Goal: Find contact information: Find contact information

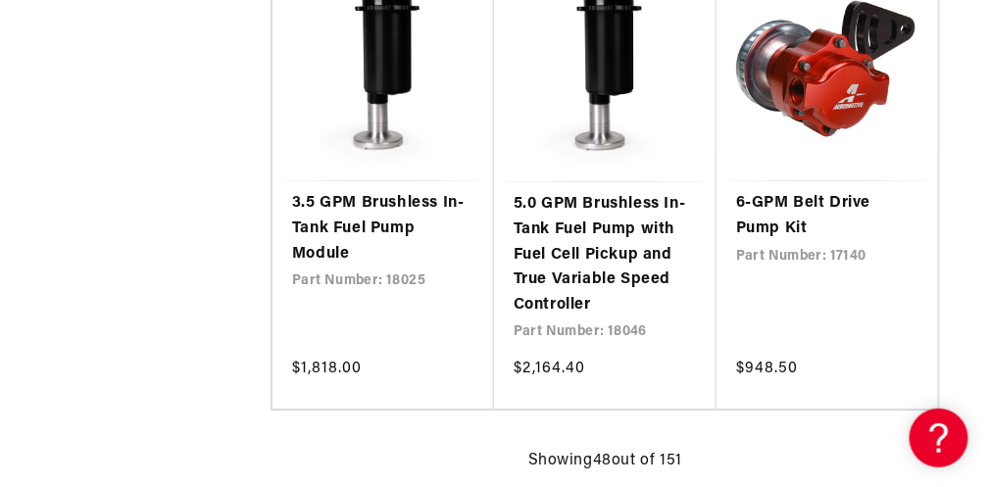
scroll to position [7644, 0]
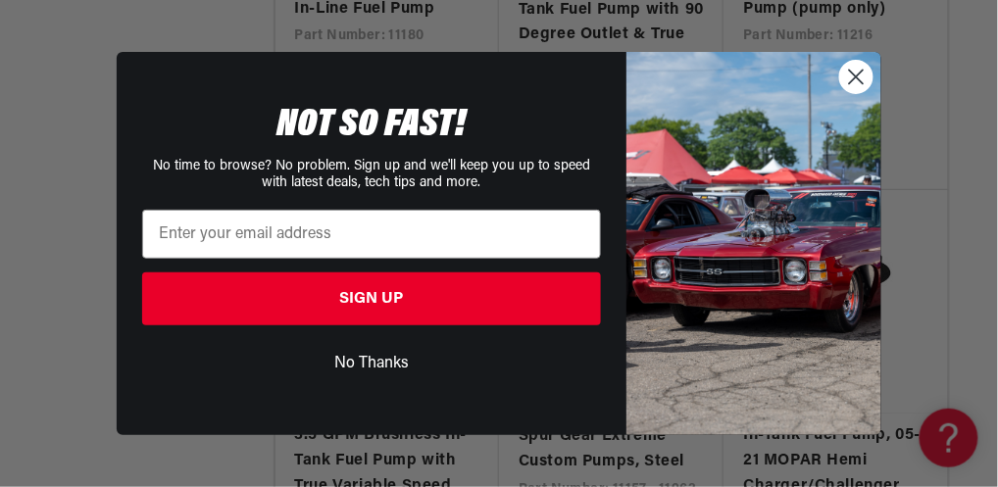
click at [855, 81] on circle "Close dialog" at bounding box center [856, 77] width 32 height 32
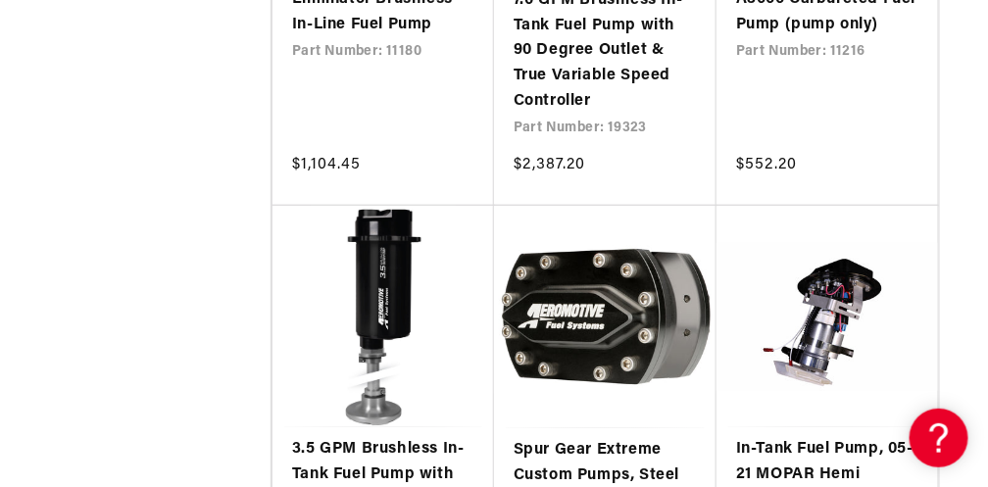
scroll to position [8167, 0]
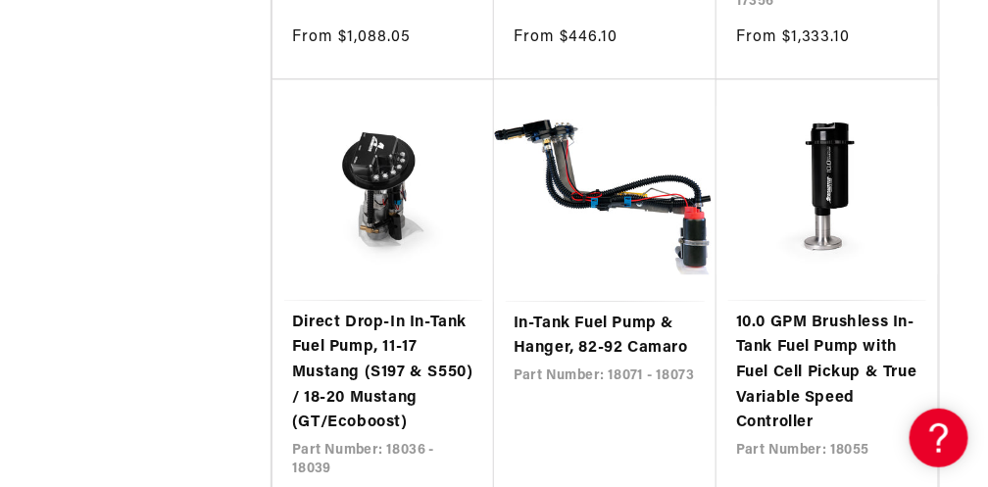
scroll to position [16298, 0]
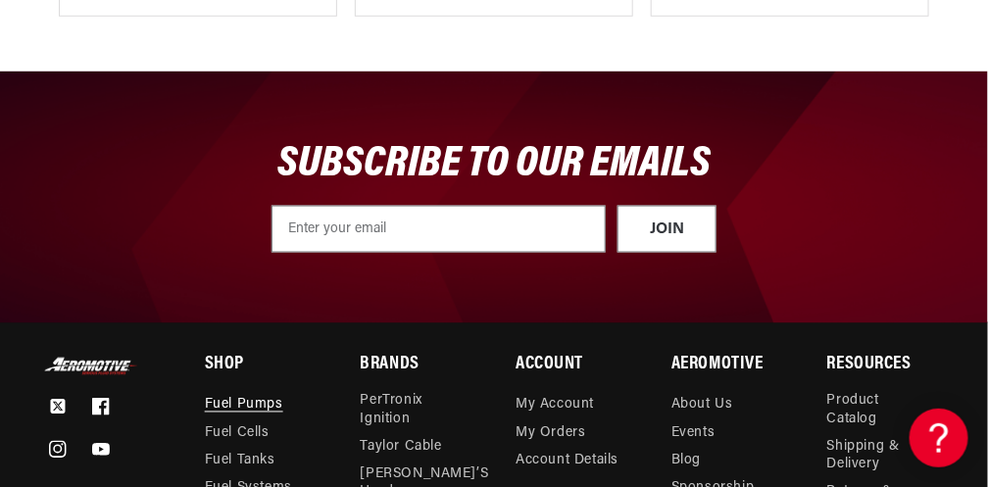
scroll to position [24933, 0]
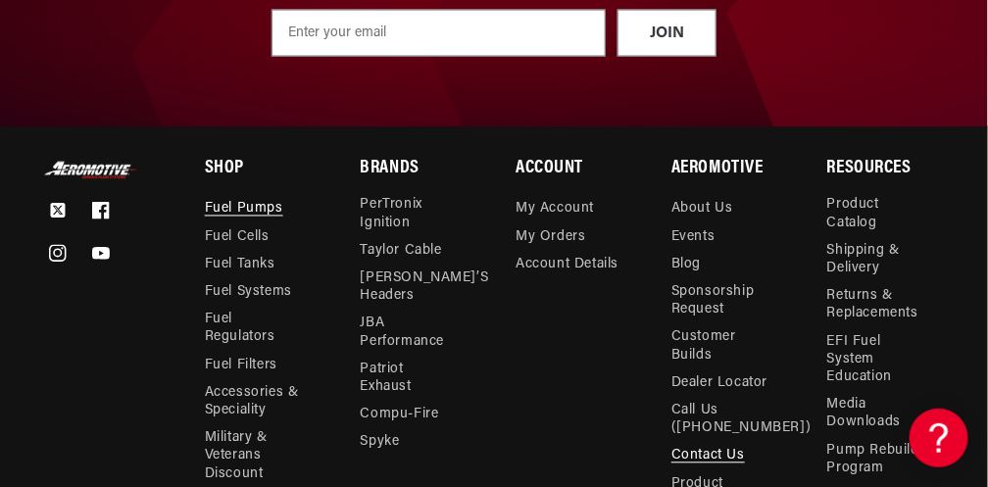
click at [727, 443] on link "Contact Us" at bounding box center [708, 456] width 74 height 27
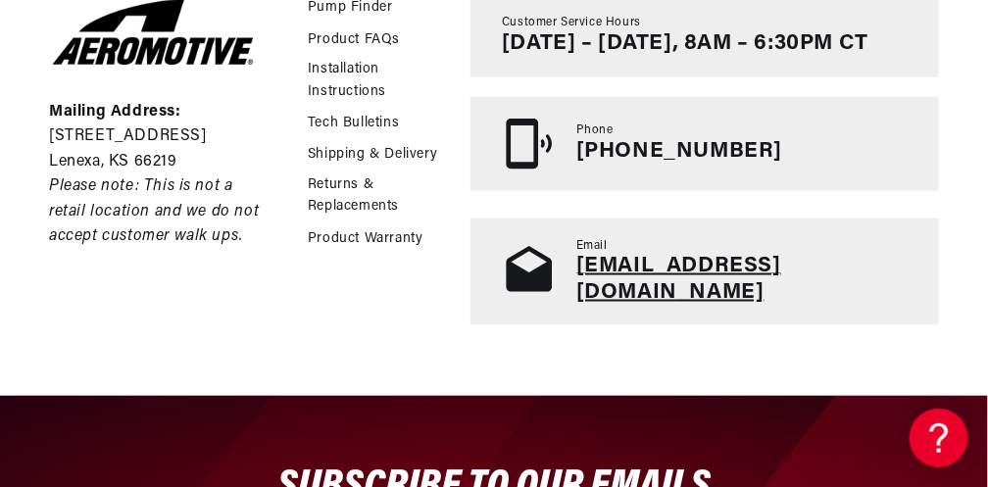
click at [643, 281] on link "tech@aeromotiveinc.com" at bounding box center [678, 279] width 205 height 48
